Goal: Transaction & Acquisition: Purchase product/service

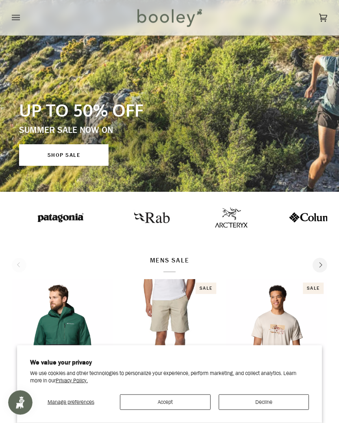
scroll to position [133, 0]
click at [267, 409] on button "Decline" at bounding box center [264, 402] width 91 height 15
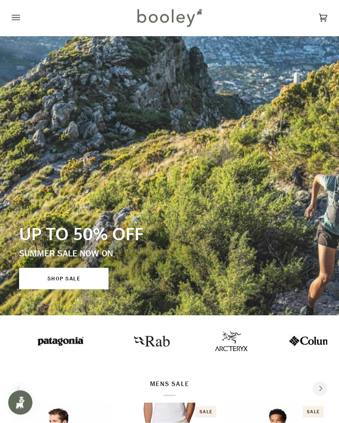
scroll to position [0, 0]
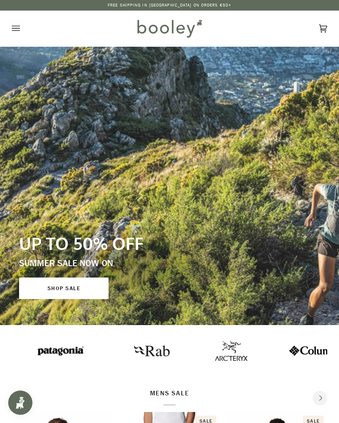
click at [15, 27] on icon "Open menu" at bounding box center [16, 28] width 8 height 12
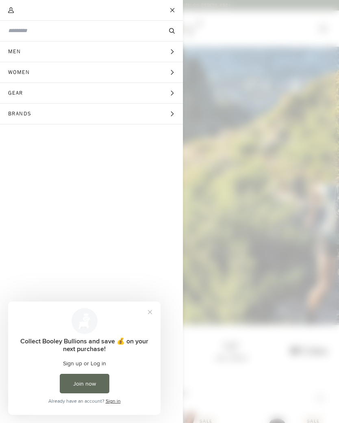
click at [33, 91] on span "Gear" at bounding box center [18, 93] width 37 height 20
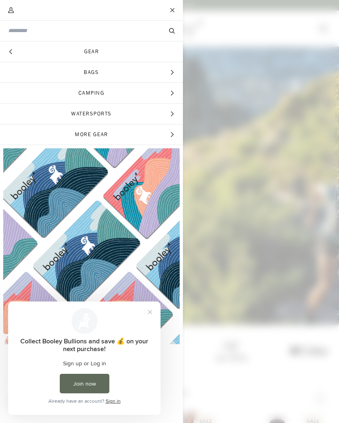
click at [47, 112] on span "Watersports" at bounding box center [91, 114] width 183 height 20
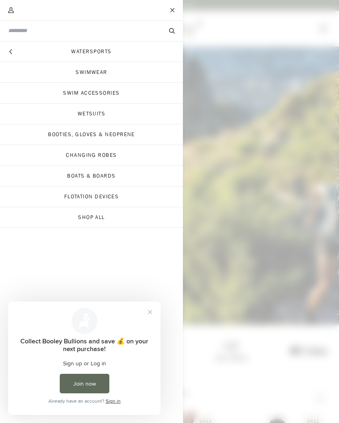
click at [46, 112] on link "Wetsuits" at bounding box center [91, 114] width 183 height 20
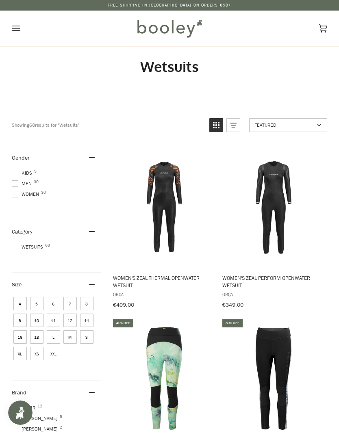
click at [167, 26] on img at bounding box center [169, 29] width 71 height 24
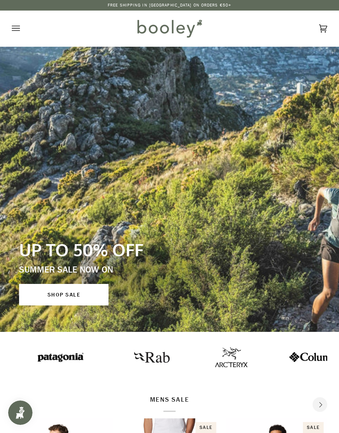
click at [12, 25] on icon "Open menu" at bounding box center [16, 28] width 8 height 12
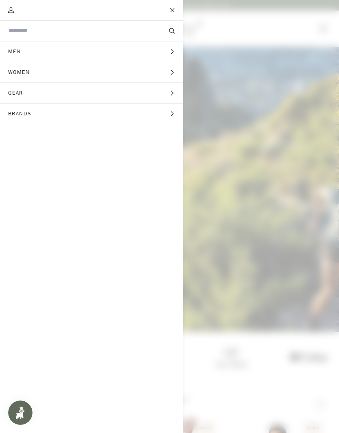
click at [24, 30] on input "Search our store" at bounding box center [77, 31] width 139 height 8
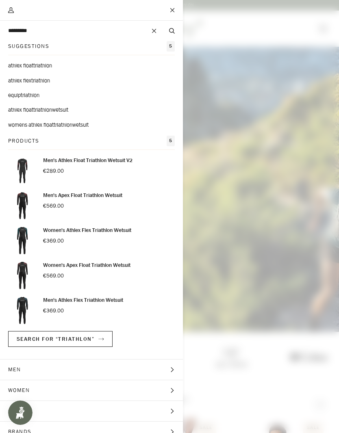
type input "*********"
click at [172, 31] on button "Search" at bounding box center [172, 31] width 22 height 8
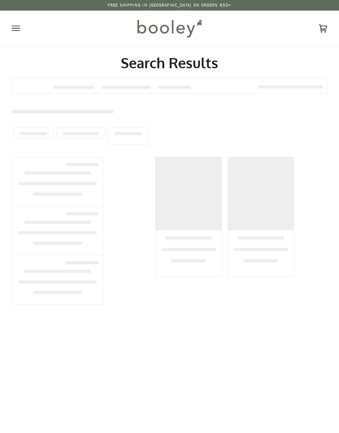
type input "*********"
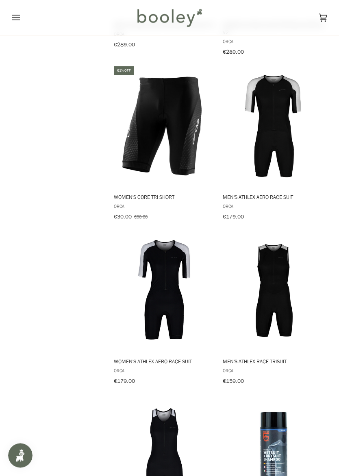
scroll to position [726, 0]
click at [140, 143] on img "Women's Core Tri Short" at bounding box center [164, 125] width 105 height 105
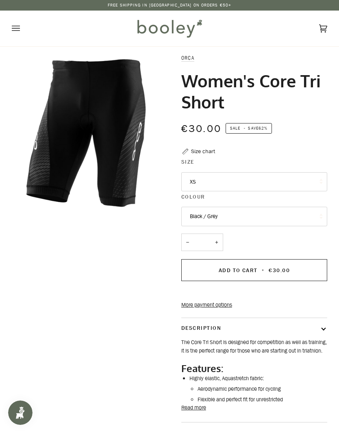
click at [307, 178] on button "XS" at bounding box center [254, 182] width 146 height 20
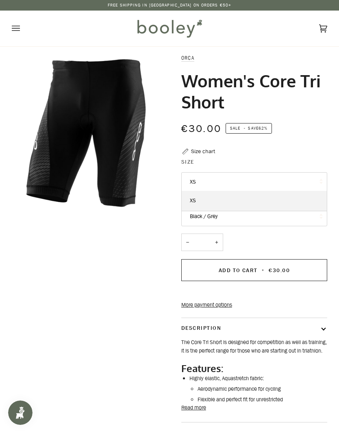
click at [317, 149] on div "Orca Women's Core Tri Short €30.00 Sale • Save 62% Size chart Size XS XS −" at bounding box center [249, 257] width 158 height 407
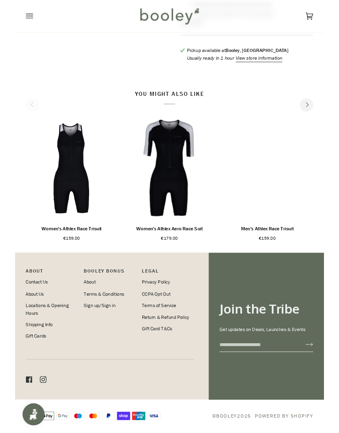
scroll to position [402, 0]
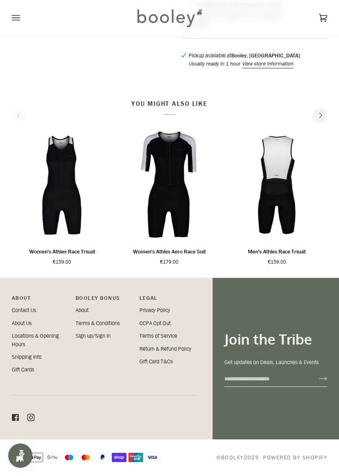
click at [289, 187] on img "Men's Athlex Race Trisuit" at bounding box center [276, 185] width 101 height 112
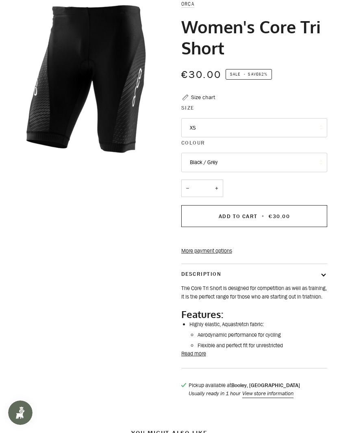
scroll to position [0, 0]
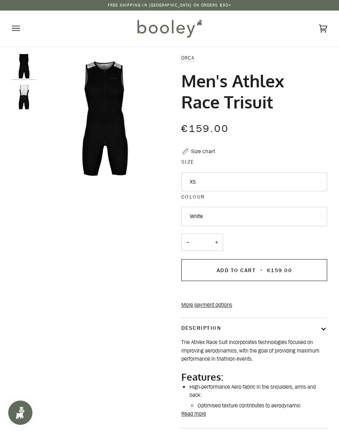
click at [305, 175] on button "XS" at bounding box center [254, 182] width 146 height 20
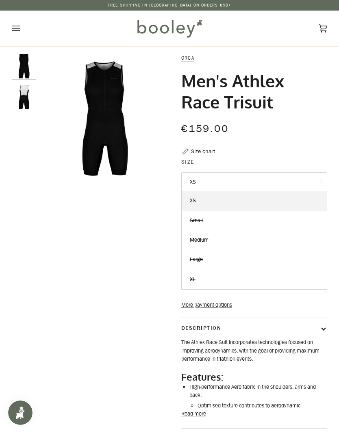
click at [307, 176] on button "XS" at bounding box center [254, 182] width 146 height 20
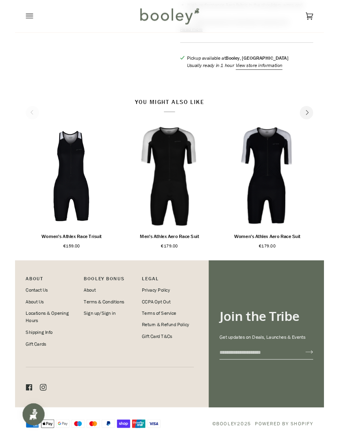
scroll to position [382, 0]
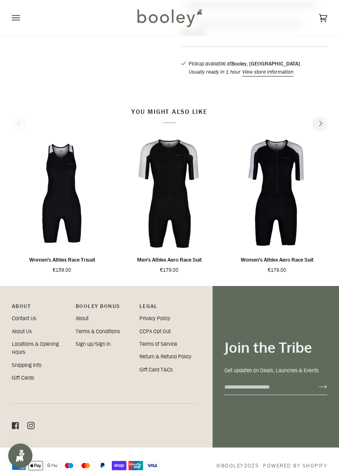
click at [173, 211] on img "Men's Athlex Aero Race Suit" at bounding box center [169, 193] width 101 height 112
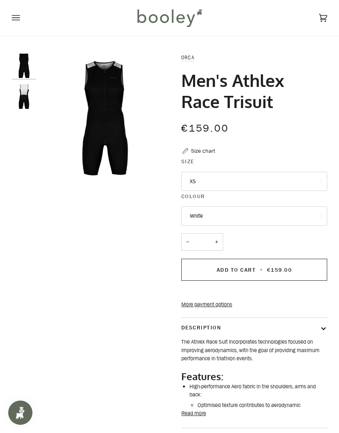
scroll to position [0, 0]
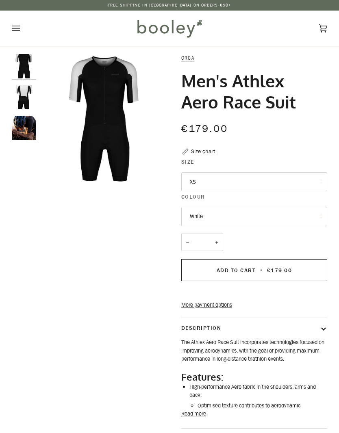
click at [309, 174] on button "XS" at bounding box center [254, 182] width 146 height 20
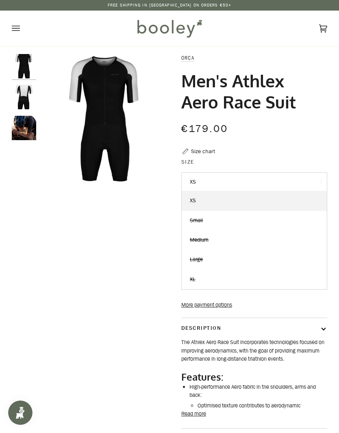
click at [316, 145] on div "€179.00 Sale • Save" at bounding box center [254, 133] width 146 height 27
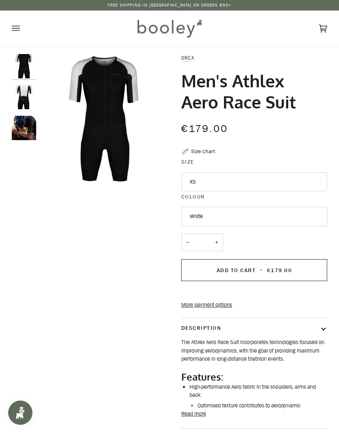
click at [26, 60] on img "Orca Men's Athlex Aero Race Suit White - Booley Galway" at bounding box center [24, 66] width 24 height 24
click at [26, 125] on img "Orca Men's Athlex Aero Race Suit - Booley Galway" at bounding box center [24, 128] width 24 height 24
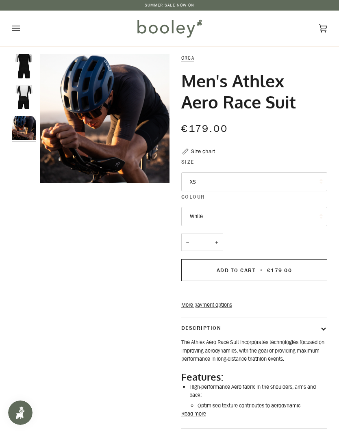
click at [23, 60] on img "Orca Men's Athlex Aero Race Suit White - Booley Galway" at bounding box center [24, 66] width 24 height 24
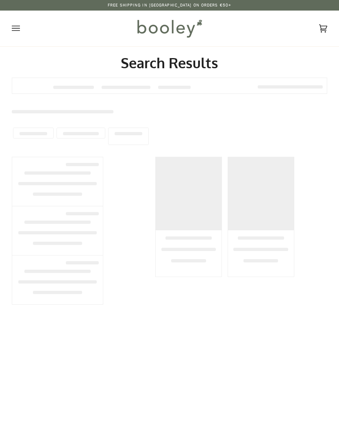
type input "*********"
